Goal: Browse casually

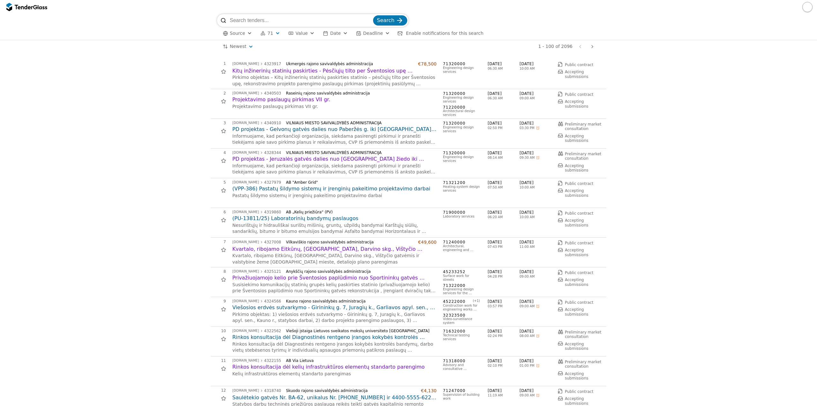
scroll to position [1213, 0]
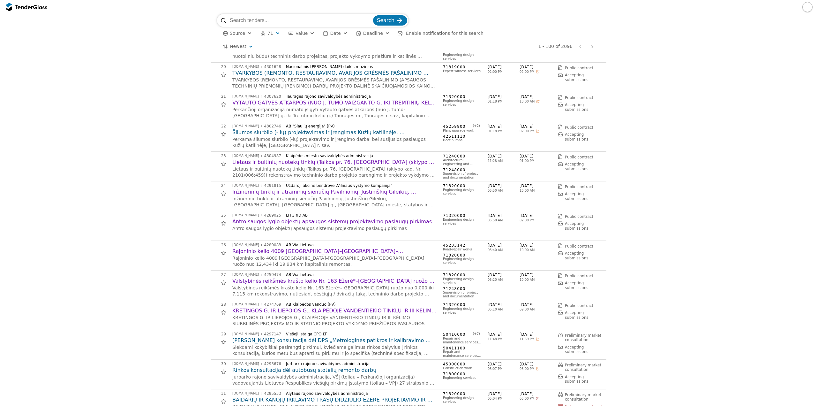
scroll to position [447, 0]
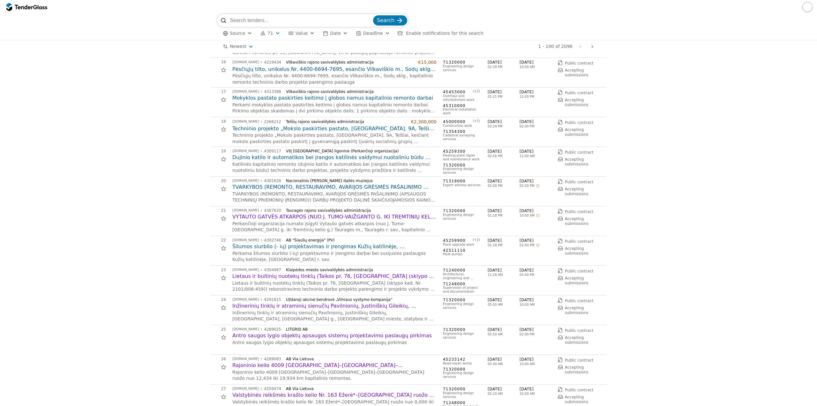
scroll to position [223, 0]
